Goal: Task Accomplishment & Management: Manage account settings

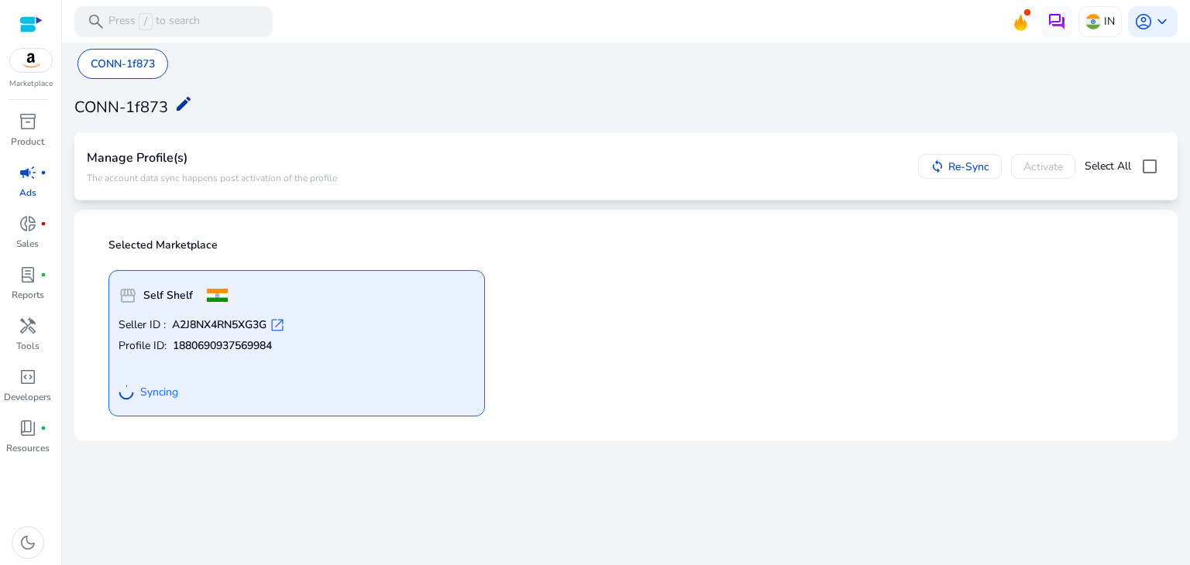
click at [191, 100] on mat-icon "edit" at bounding box center [183, 103] width 19 height 19
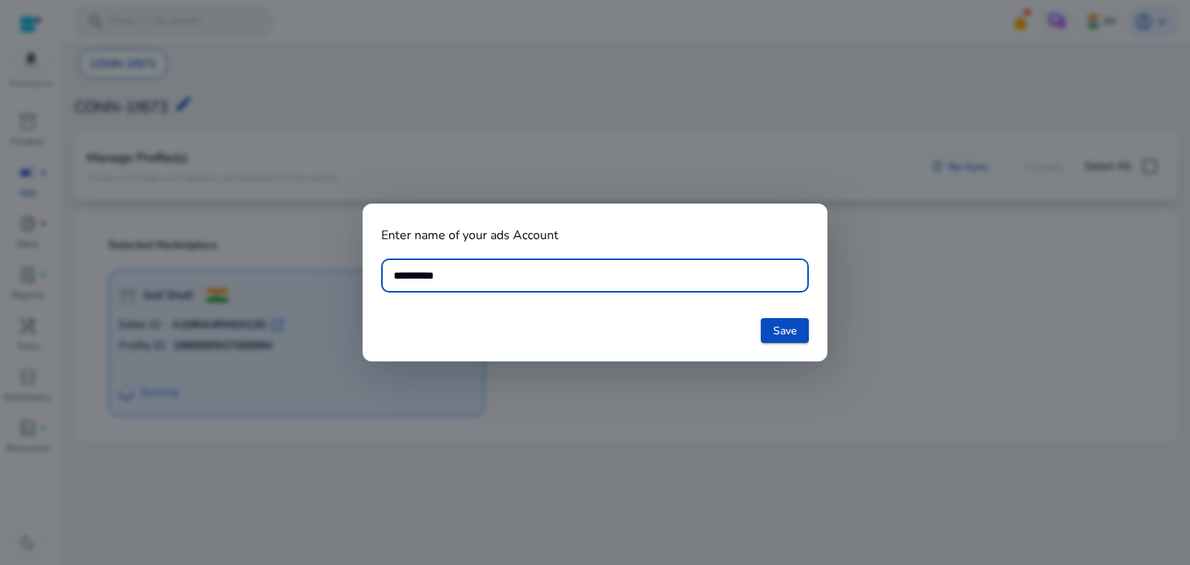
click at [396, 273] on input "**********" at bounding box center [594, 275] width 403 height 17
type input "**********"
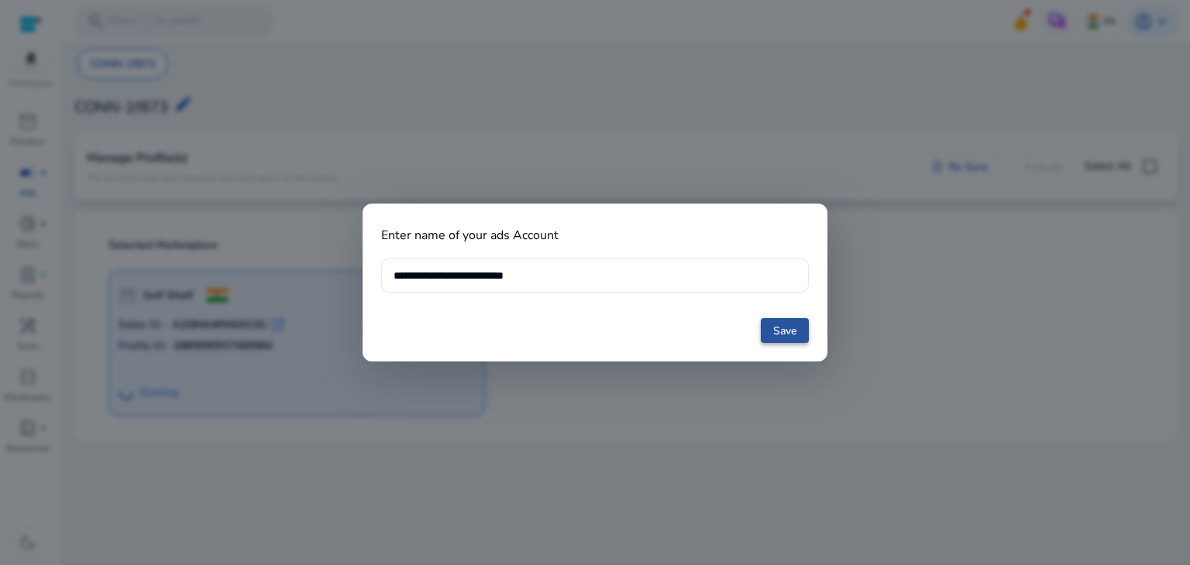
click at [795, 333] on span "Save" at bounding box center [784, 331] width 23 height 16
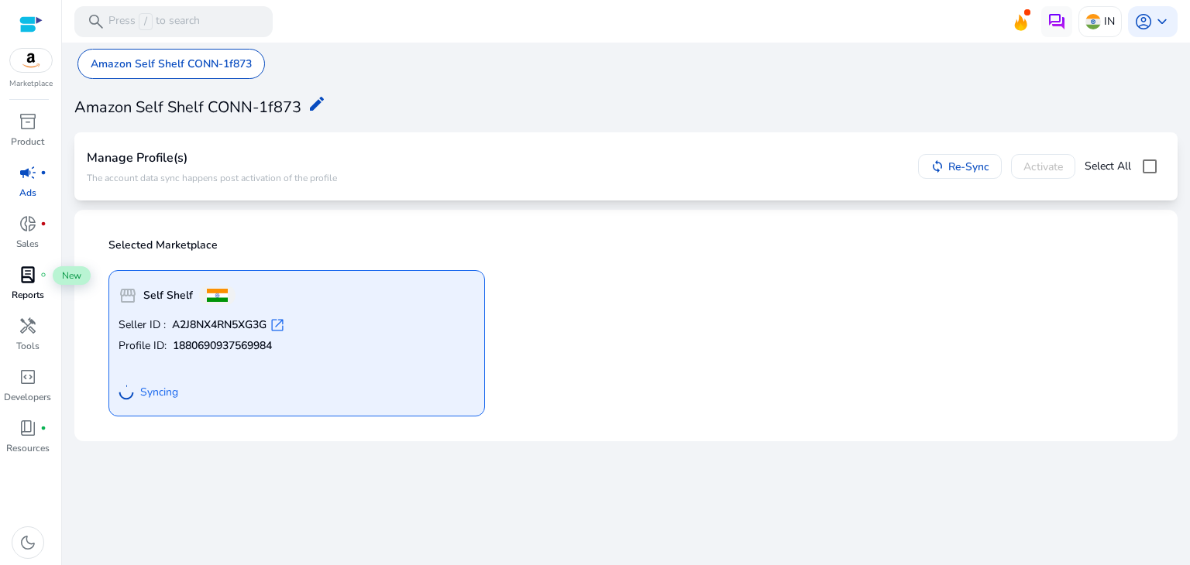
click at [32, 278] on span "lab_profile" at bounding box center [28, 275] width 19 height 19
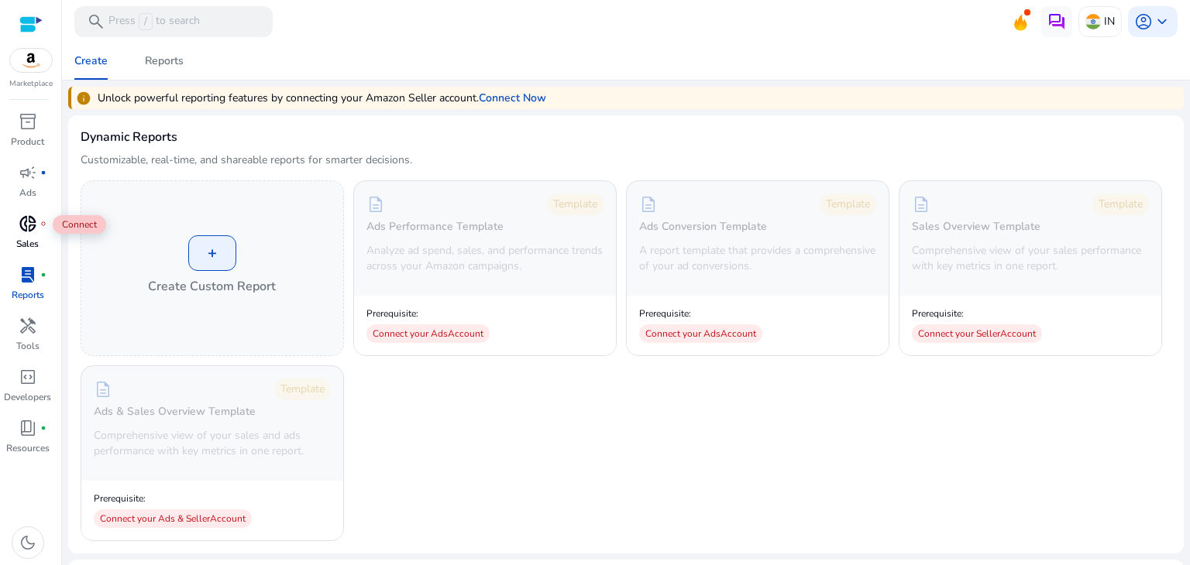
click at [29, 233] on span "donut_small" at bounding box center [28, 224] width 19 height 19
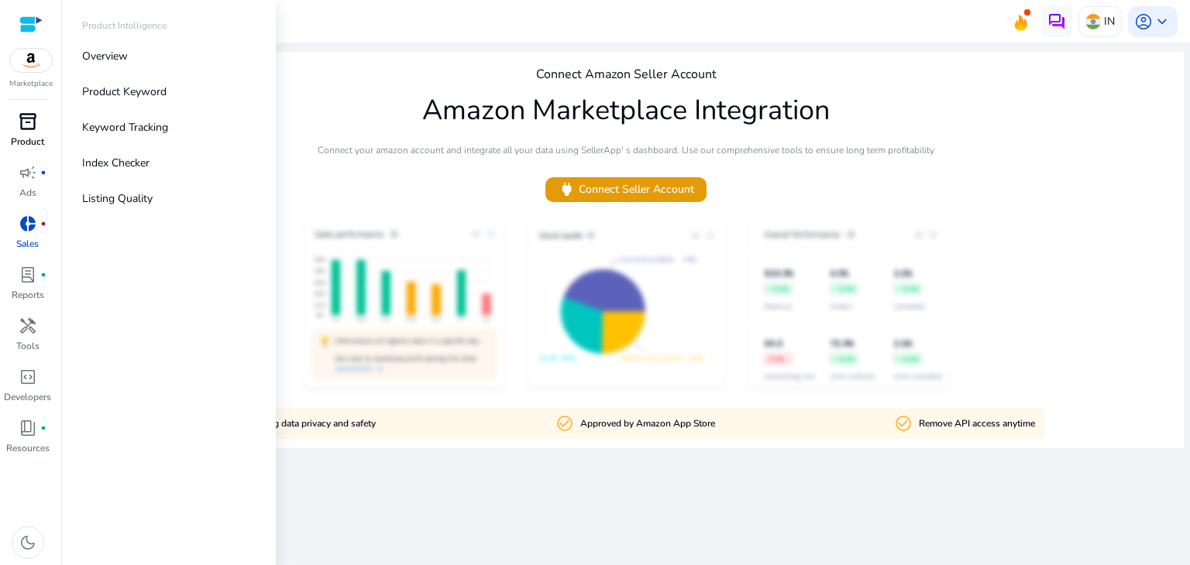
click at [33, 133] on div "inventory_2" at bounding box center [27, 121] width 43 height 25
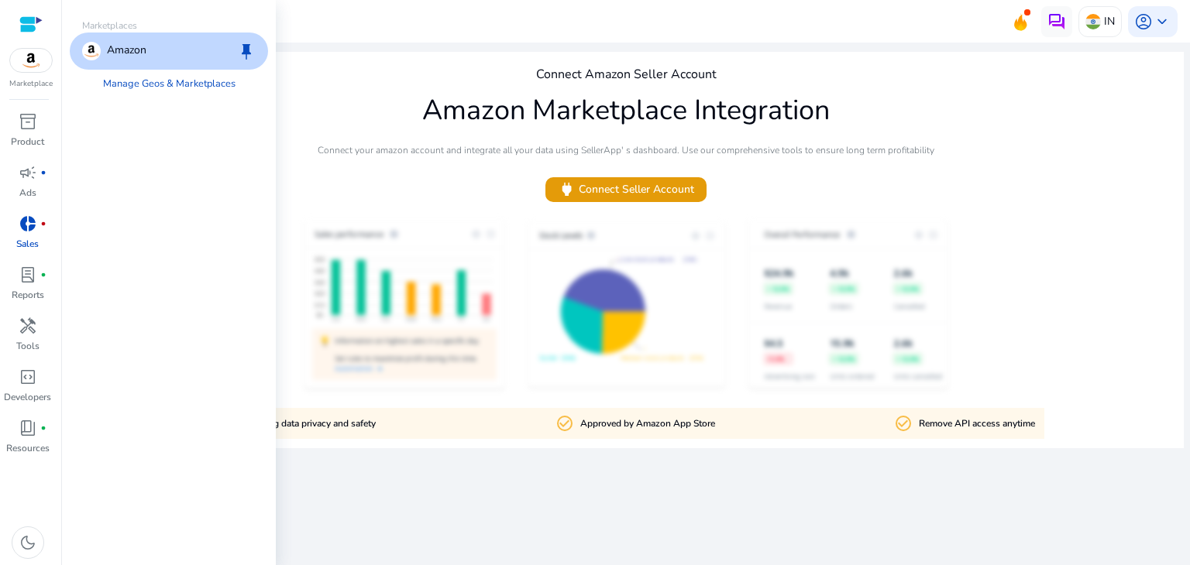
click at [24, 66] on img at bounding box center [31, 60] width 42 height 23
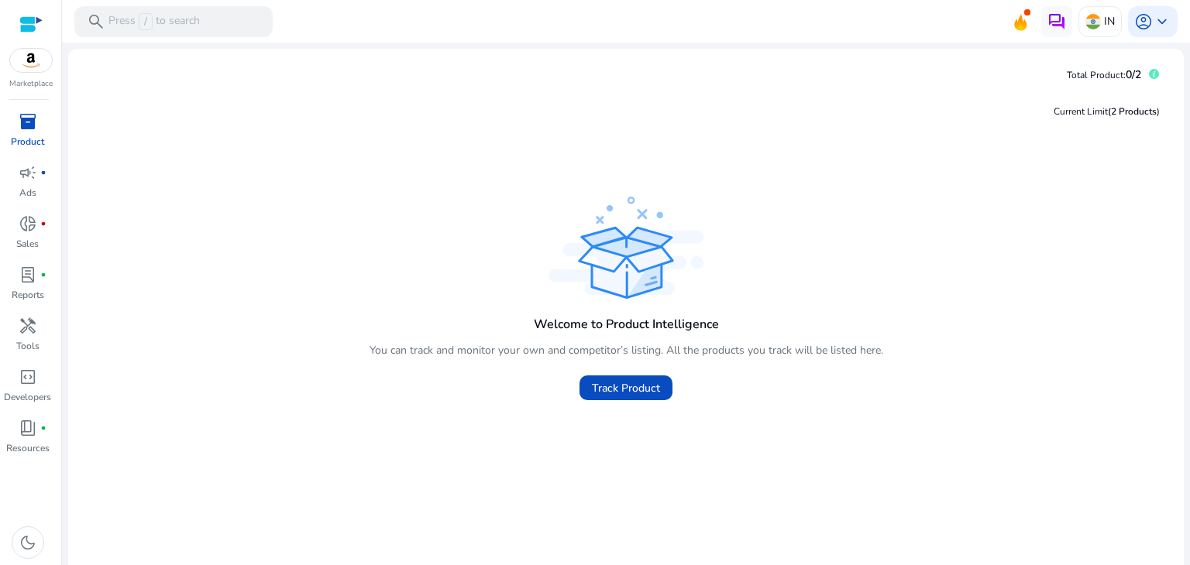
click at [26, 25] on div at bounding box center [30, 24] width 23 height 18
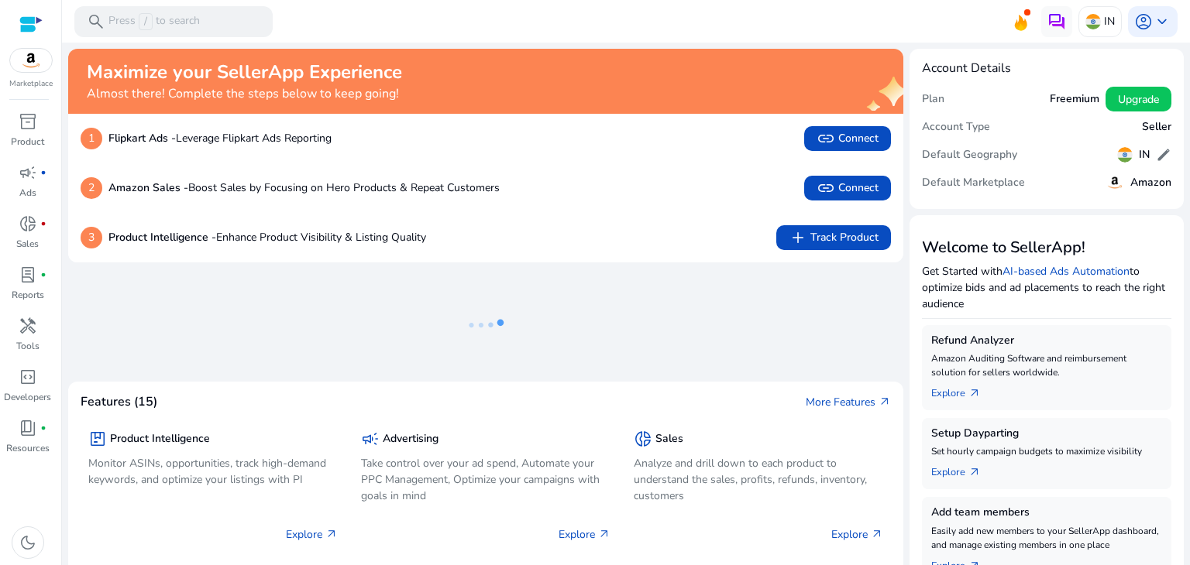
click at [1032, 22] on link at bounding box center [1032, 22] width 0 height 0
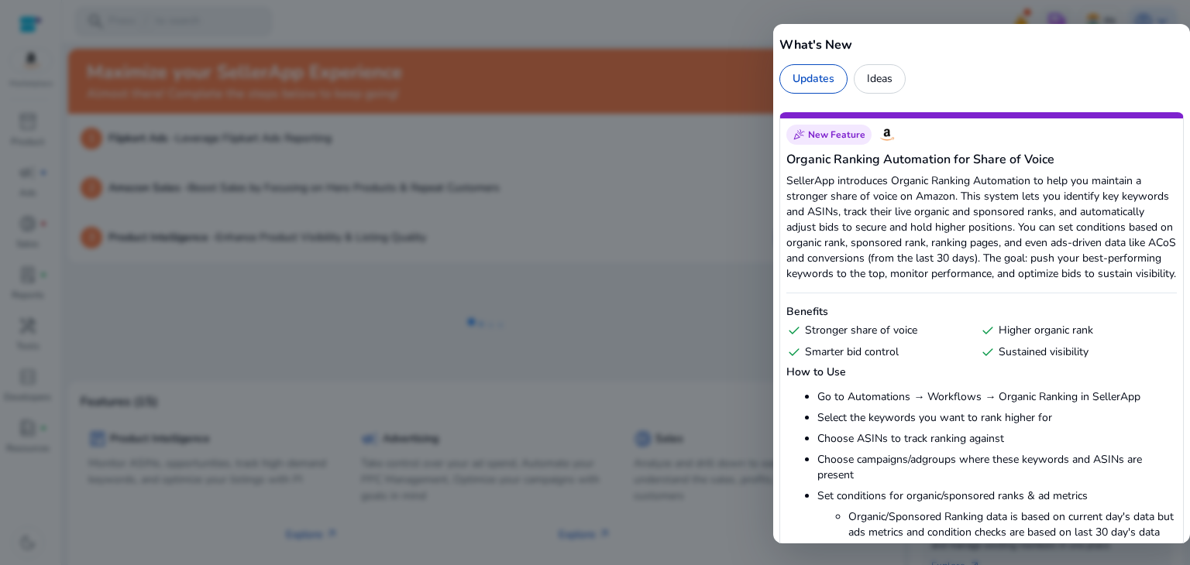
click at [592, 324] on div at bounding box center [595, 282] width 1190 height 565
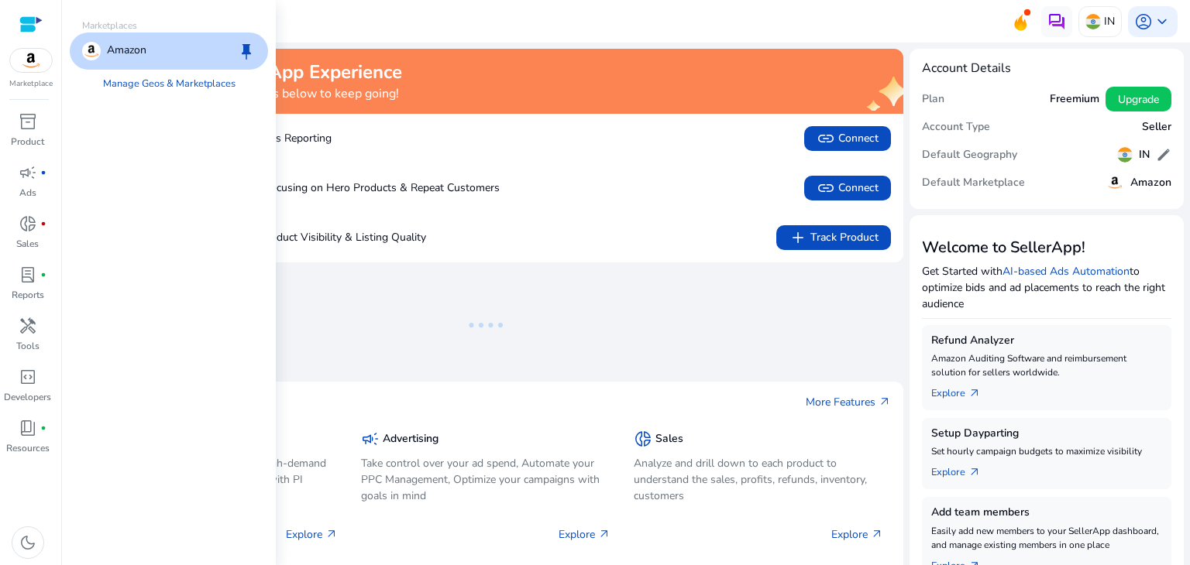
click at [22, 64] on img at bounding box center [31, 60] width 42 height 23
click at [117, 52] on p "Amazon" at bounding box center [127, 51] width 40 height 19
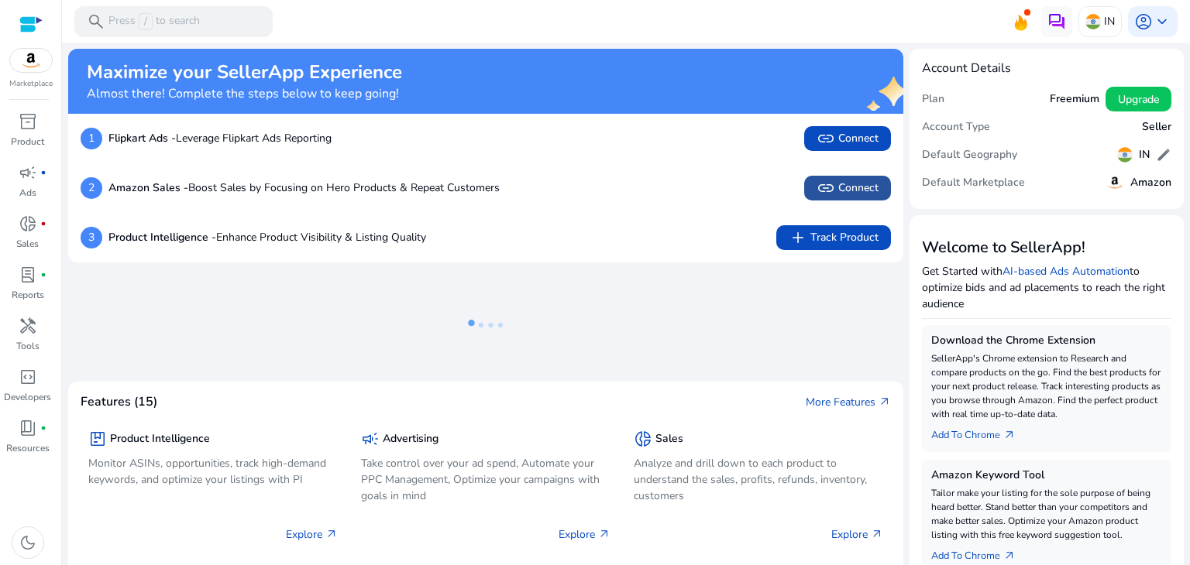
click at [833, 194] on span "link Connect" at bounding box center [847, 188] width 62 height 19
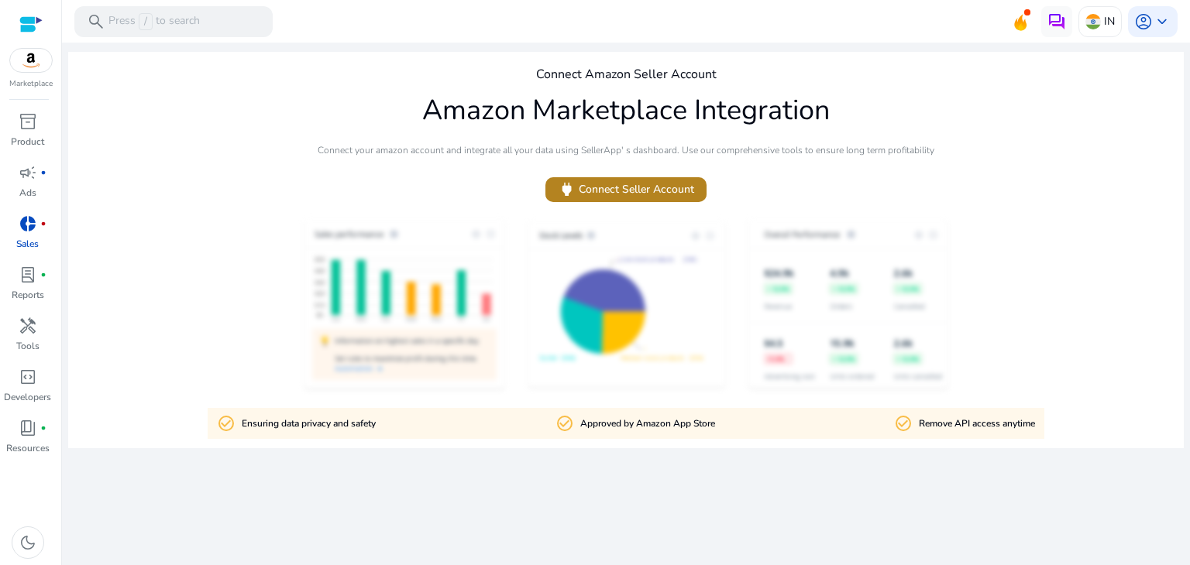
click at [637, 184] on span "power Connect Seller Account" at bounding box center [626, 189] width 136 height 18
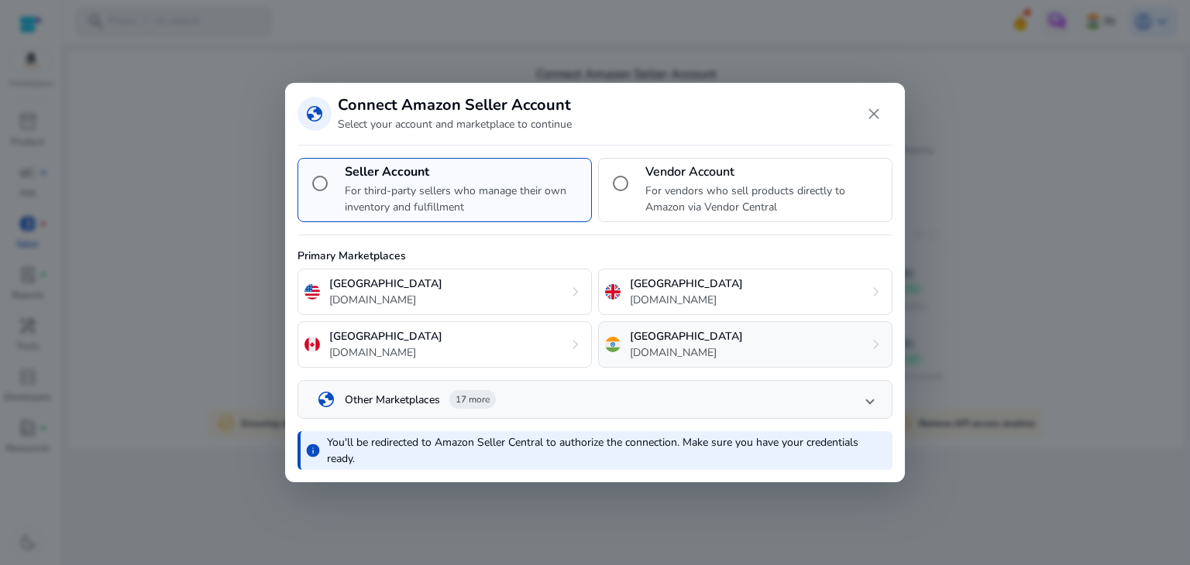
click at [661, 338] on p "[GEOGRAPHIC_DATA]" at bounding box center [686, 336] width 113 height 16
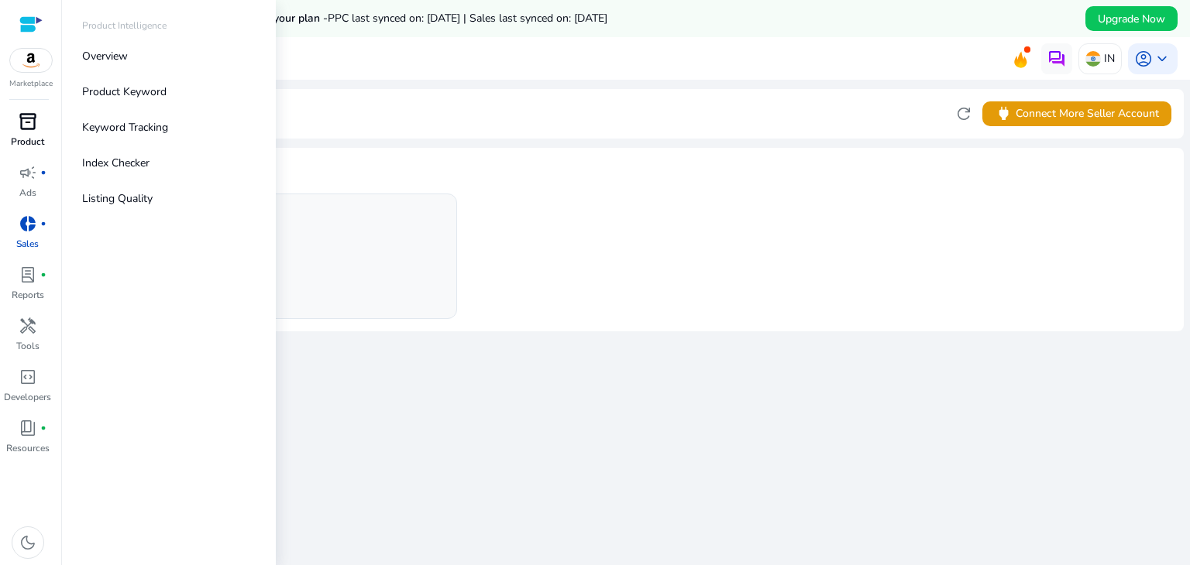
click at [27, 112] on span "inventory_2" at bounding box center [28, 121] width 19 height 19
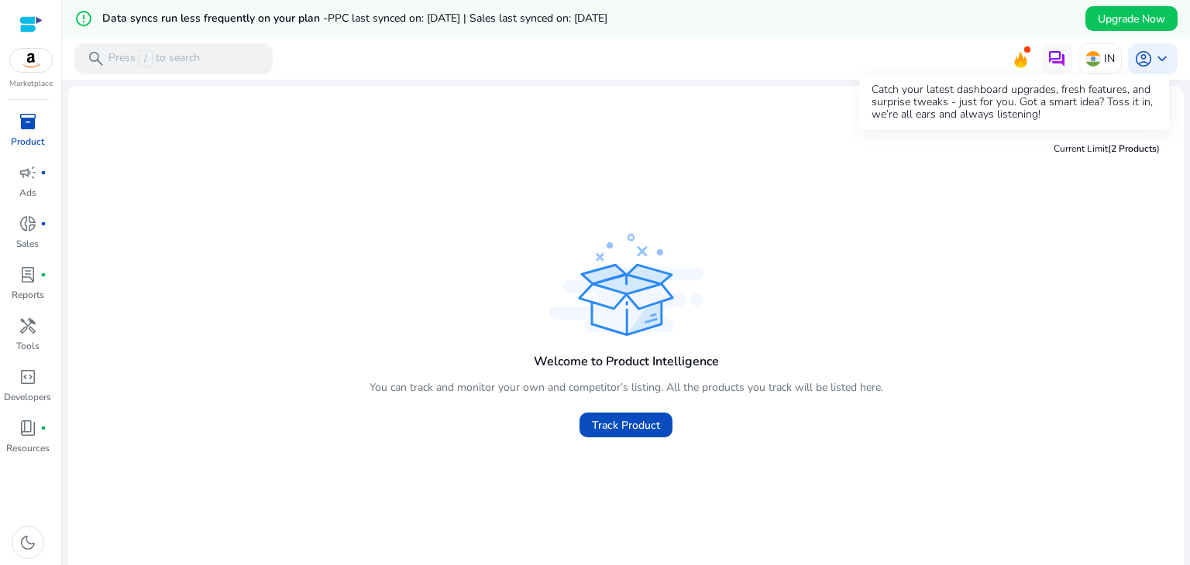
click at [1015, 60] on icon at bounding box center [1021, 60] width 12 height 16
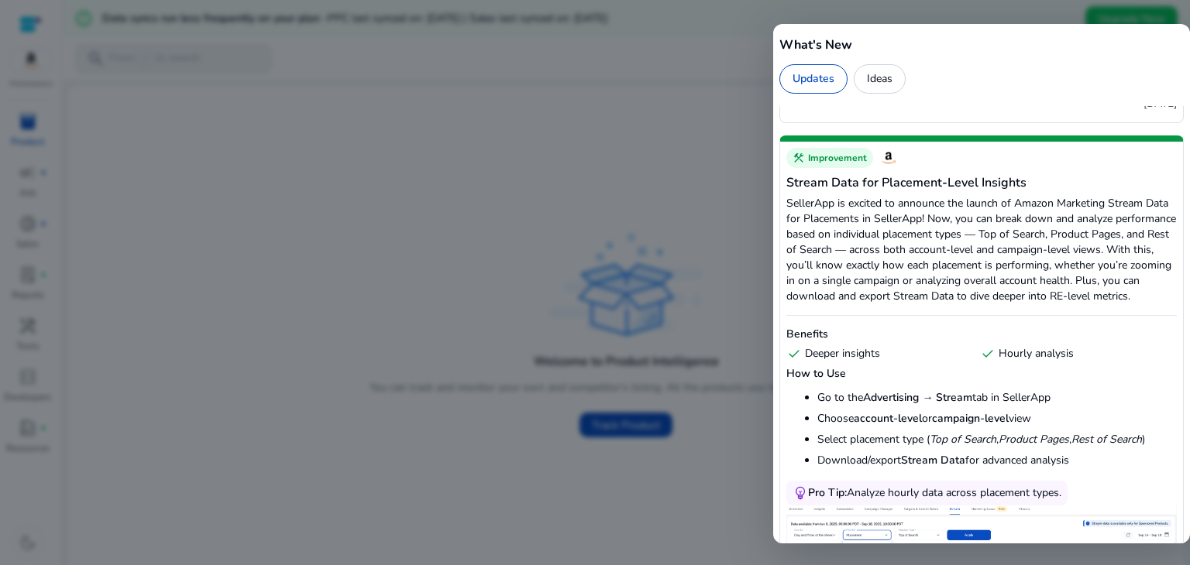
scroll to position [694, 0]
click at [654, 112] on div at bounding box center [595, 282] width 1190 height 565
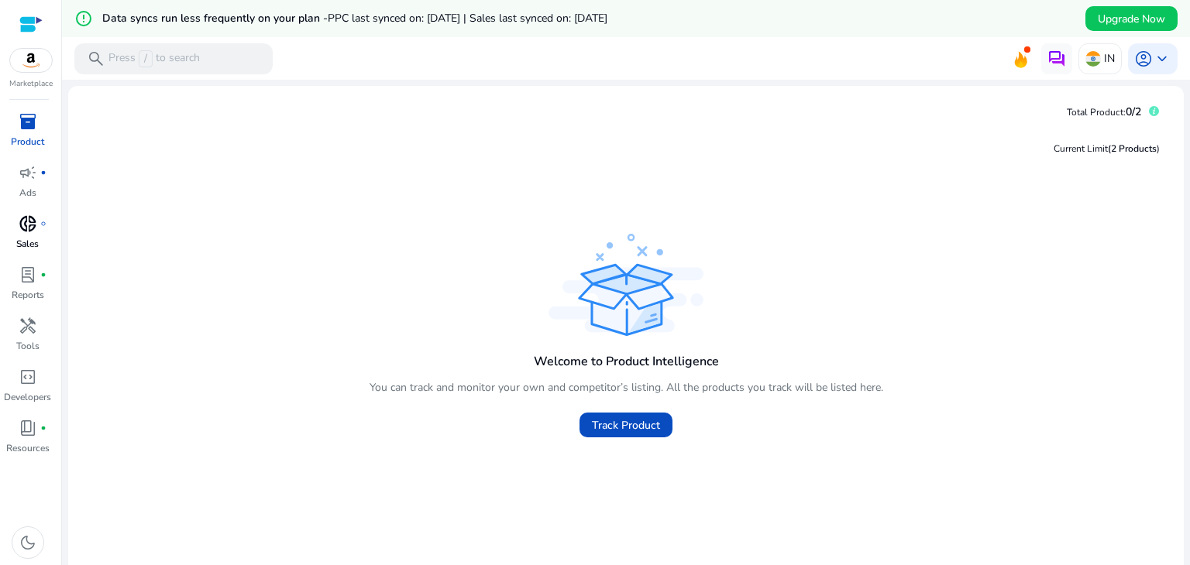
click at [31, 242] on p "Sales" at bounding box center [27, 244] width 22 height 14
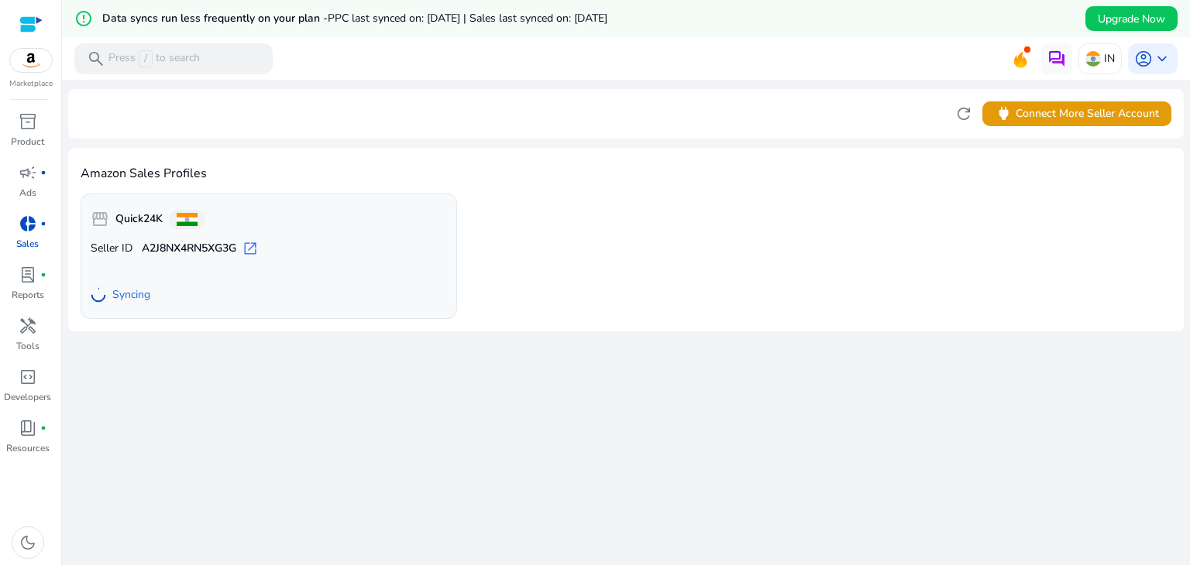
scroll to position [37, 0]
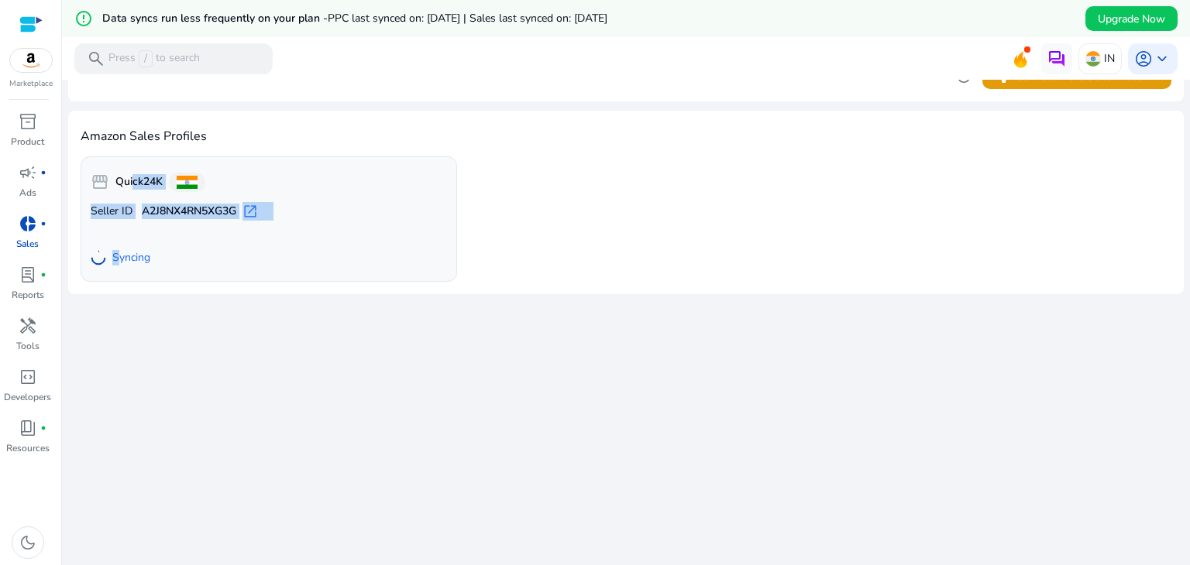
drag, startPoint x: 121, startPoint y: 260, endPoint x: 131, endPoint y: 145, distance: 115.8
click at [131, 145] on div "Amazon Sales Profiles storefront Quick24K Seller ID A2J8NX4RN5XG3G open_in_new …" at bounding box center [625, 203] width 1115 height 184
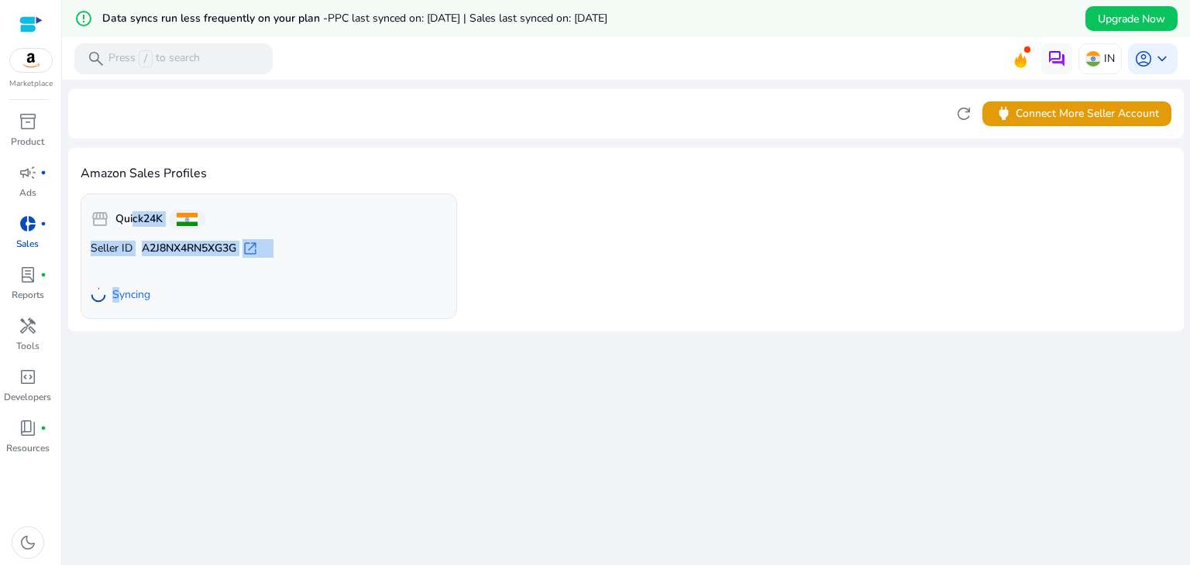
click at [233, 209] on div "storefront Quick24K" at bounding box center [269, 219] width 356 height 31
click at [822, 168] on h4 "Amazon Sales Profiles" at bounding box center [626, 174] width 1091 height 15
click at [36, 283] on span "lab_profile" at bounding box center [28, 275] width 19 height 19
